Goal: Book appointment/travel/reservation

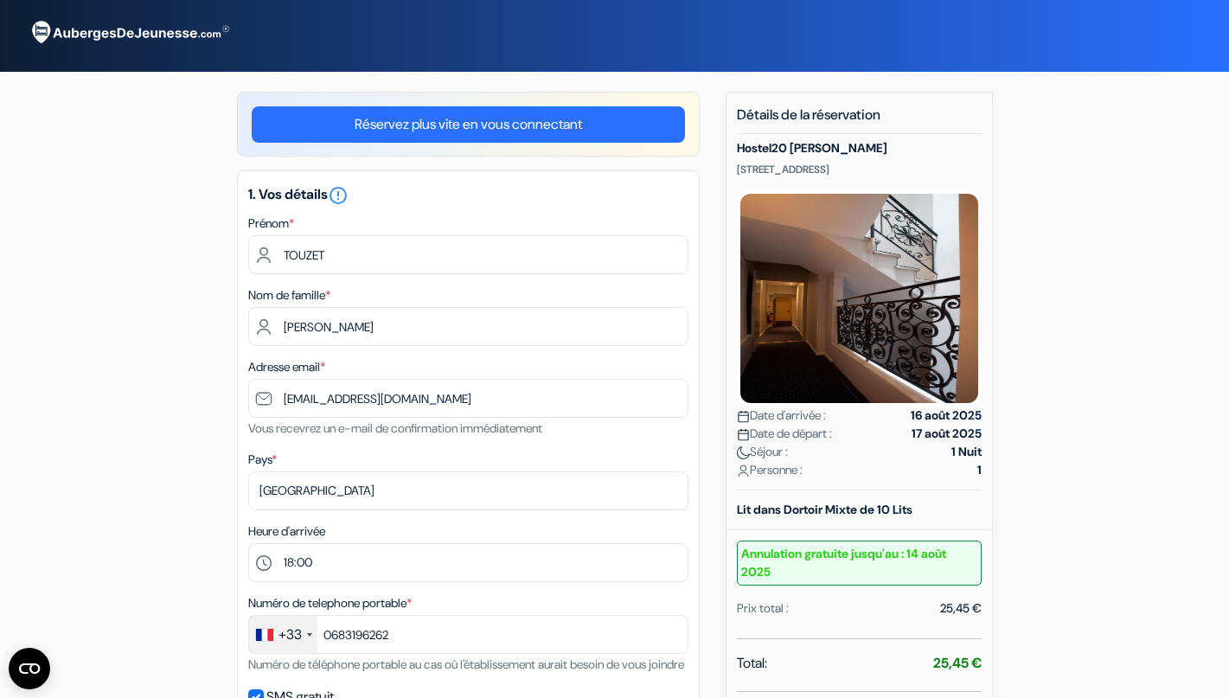
select select "18"
click at [897, 556] on small "Annulation gratuite jusqu'au : 14 août 2025" at bounding box center [859, 562] width 245 height 45
click at [937, 557] on small "Annulation gratuite jusqu'au : 14 août 2025" at bounding box center [859, 562] width 245 height 45
click at [893, 563] on small "Annulation gratuite jusqu'au : 14 août 2025" at bounding box center [859, 562] width 245 height 45
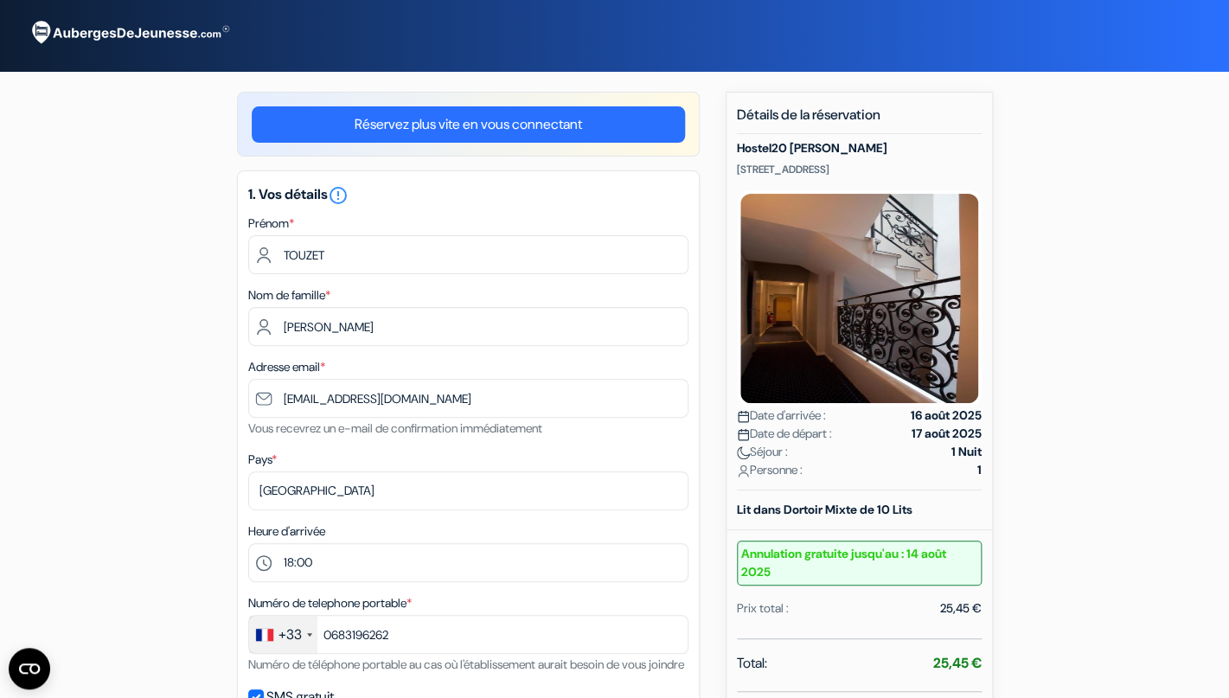
click at [893, 563] on small "Annulation gratuite jusqu'au : 14 août 2025" at bounding box center [859, 562] width 245 height 45
drag, startPoint x: 897, startPoint y: 150, endPoint x: 731, endPoint y: 142, distance: 166.2
click at [731, 142] on div "Nouvelle Réservation Détails de la réservation Hostel20 [PERSON_NAME] [STREET_A…" at bounding box center [858, 564] width 267 height 944
copy h5 "Hostel20 [PERSON_NAME]"
click at [887, 166] on p "[STREET_ADDRESS]" at bounding box center [859, 170] width 245 height 14
